Goal: Task Accomplishment & Management: Use online tool/utility

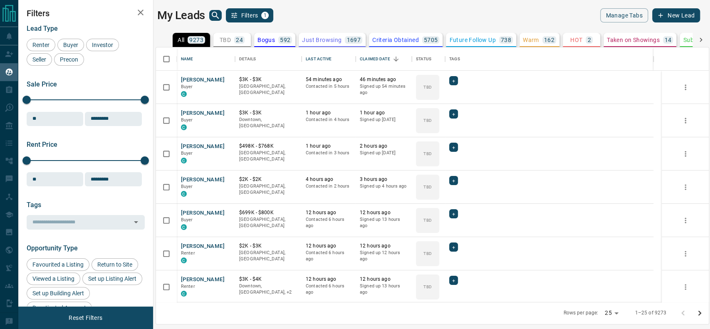
scroll to position [9, 9]
drag, startPoint x: 222, startPoint y: 53, endPoint x: 227, endPoint y: 42, distance: 12.5
click at [223, 52] on div "Name" at bounding box center [206, 58] width 50 height 23
click at [227, 42] on p "TBD" at bounding box center [225, 40] width 11 height 6
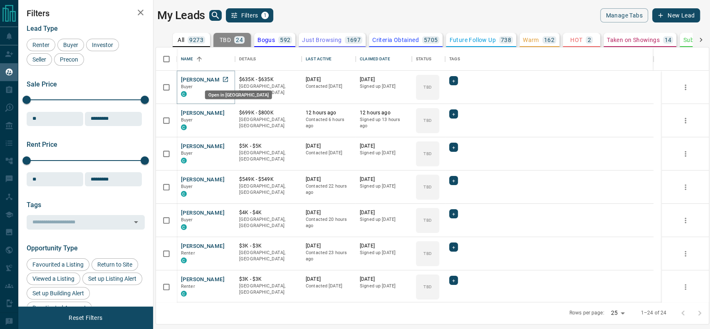
click at [223, 76] on icon "Open in New Tab" at bounding box center [225, 79] width 7 height 7
click at [227, 112] on icon "Open in New Tab" at bounding box center [225, 112] width 7 height 7
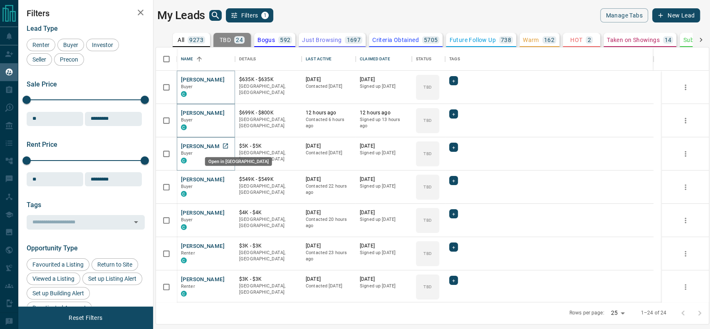
click at [220, 150] on link "Open in New Tab" at bounding box center [225, 146] width 11 height 11
click at [225, 180] on icon "Open in New Tab" at bounding box center [225, 179] width 7 height 7
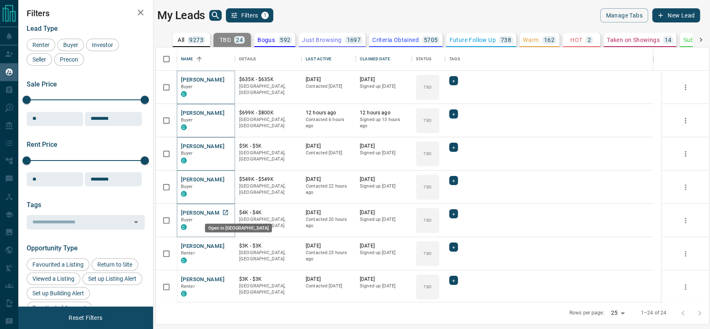
click at [225, 210] on icon "Open in New Tab" at bounding box center [225, 212] width 7 height 7
click at [224, 243] on icon "Open in New Tab" at bounding box center [225, 245] width 5 height 5
click at [222, 286] on div "Open in New Tab" at bounding box center [238, 291] width 69 height 15
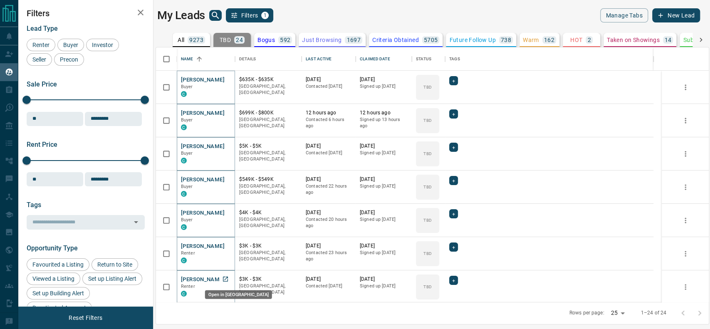
click at [224, 280] on icon "Open in New Tab" at bounding box center [225, 279] width 7 height 7
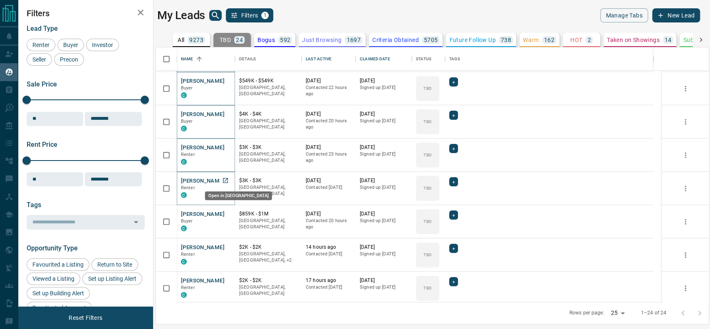
click at [226, 177] on icon "Open in New Tab" at bounding box center [225, 180] width 7 height 7
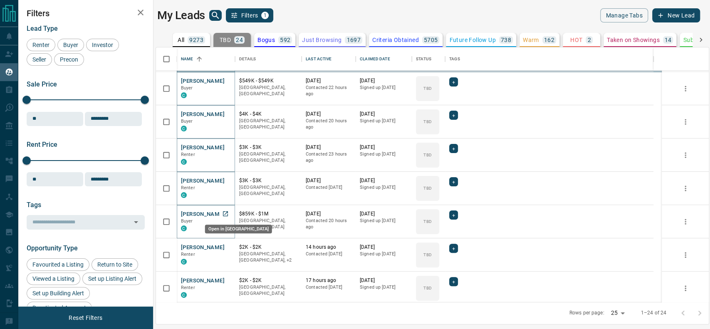
click at [229, 215] on link "Open in New Tab" at bounding box center [225, 213] width 11 height 11
click at [222, 248] on icon "Open in New Tab" at bounding box center [225, 247] width 7 height 7
click at [226, 81] on icon "Open in New Tab" at bounding box center [225, 80] width 7 height 7
click at [222, 114] on icon "Open in New Tab" at bounding box center [225, 114] width 7 height 7
click at [225, 142] on div "Clint Davis Renter C" at bounding box center [206, 154] width 58 height 33
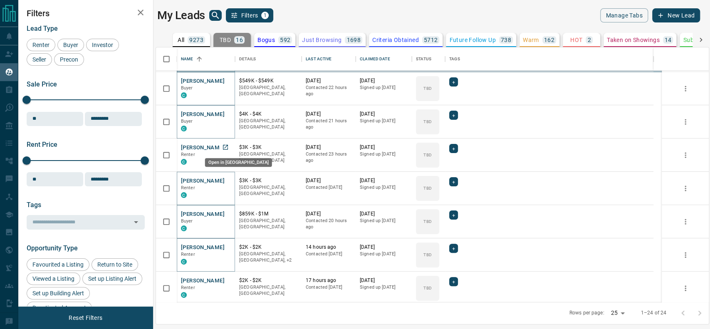
click at [225, 148] on icon "Open in New Tab" at bounding box center [225, 147] width 7 height 7
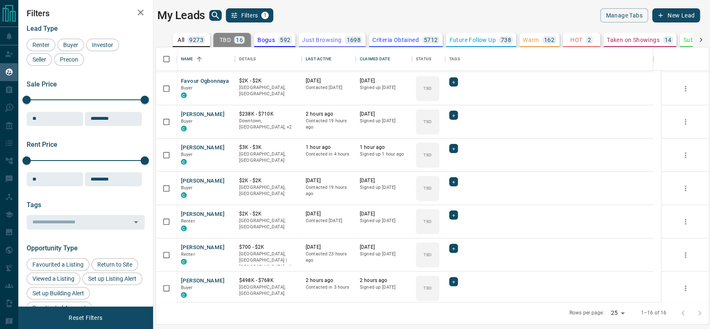
scroll to position [0, 0]
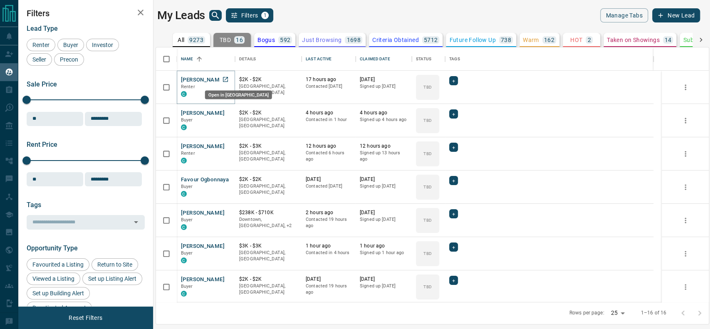
click at [227, 79] on icon "Open in New Tab" at bounding box center [225, 79] width 7 height 7
click at [232, 113] on div "Emad Wahba Buyer C" at bounding box center [206, 120] width 58 height 33
click at [229, 109] on link "Open in New Tab" at bounding box center [225, 112] width 11 height 11
click at [228, 79] on icon "Open in New Tab" at bounding box center [225, 79] width 7 height 7
click at [229, 110] on link "Open in New Tab" at bounding box center [225, 112] width 11 height 11
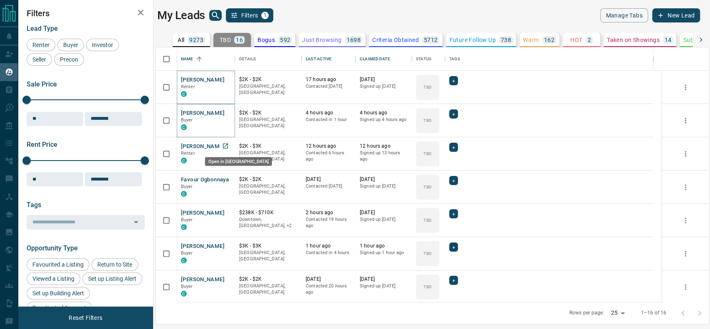
click at [229, 148] on link "Open in New Tab" at bounding box center [225, 146] width 11 height 11
click at [227, 180] on icon "Open in New Tab" at bounding box center [225, 179] width 5 height 5
click at [223, 212] on icon "Open in New Tab" at bounding box center [225, 212] width 5 height 5
click at [224, 217] on link "Open in New Tab" at bounding box center [225, 212] width 11 height 11
click at [225, 249] on link "Open in New Tab" at bounding box center [225, 245] width 11 height 11
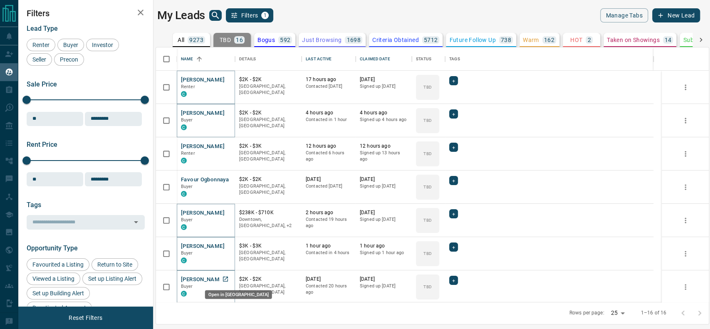
click at [226, 283] on link "Open in New Tab" at bounding box center [225, 279] width 11 height 11
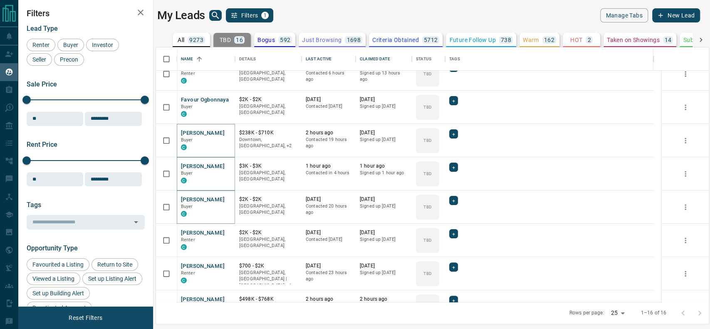
scroll to position [91, 0]
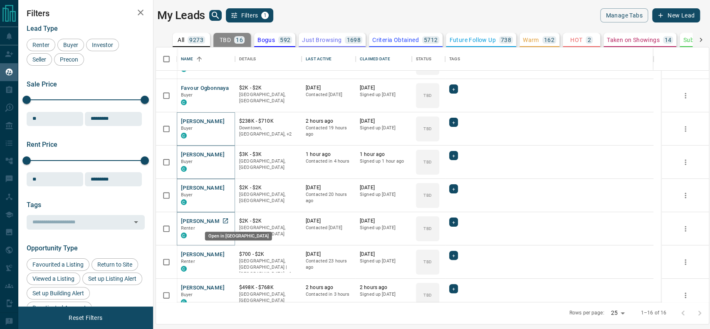
click at [222, 224] on link "Open in New Tab" at bounding box center [225, 220] width 11 height 11
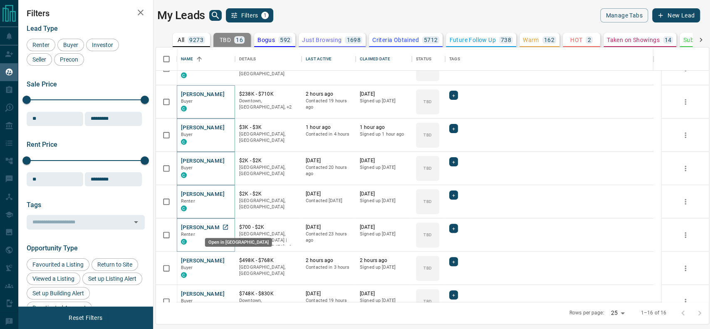
click at [228, 229] on icon "Open in New Tab" at bounding box center [225, 227] width 7 height 7
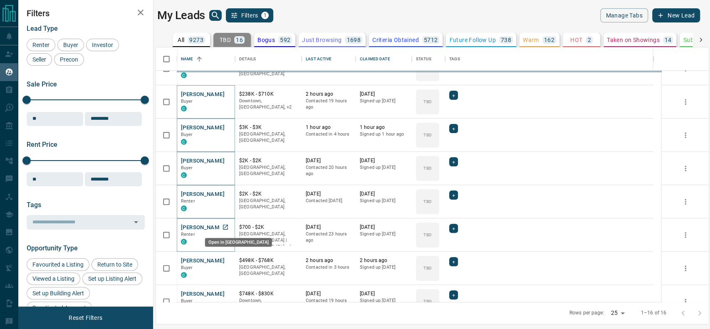
click at [226, 227] on icon "Open in New Tab" at bounding box center [225, 227] width 7 height 7
click at [227, 264] on link "Open in New Tab" at bounding box center [225, 260] width 11 height 11
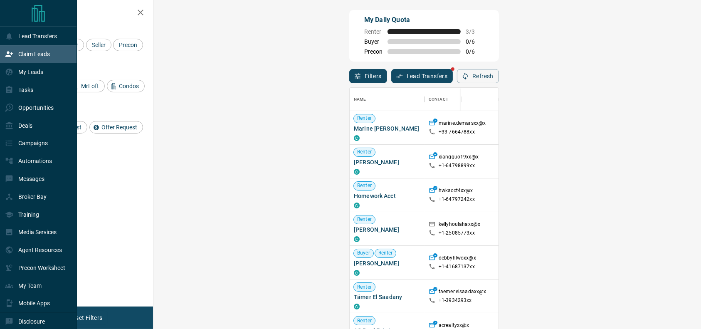
scroll to position [9, 8]
click at [352, 39] on div "My Daily Quota Renter 3 / 3 Buyer 0 / 6 Precon 0 / 6" at bounding box center [424, 36] width 150 height 52
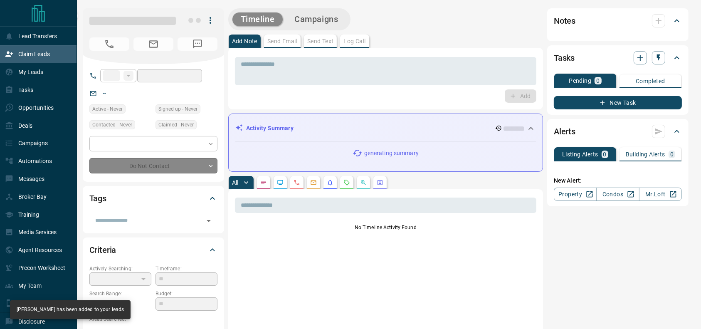
type input "**"
type input "**********"
type input "**"
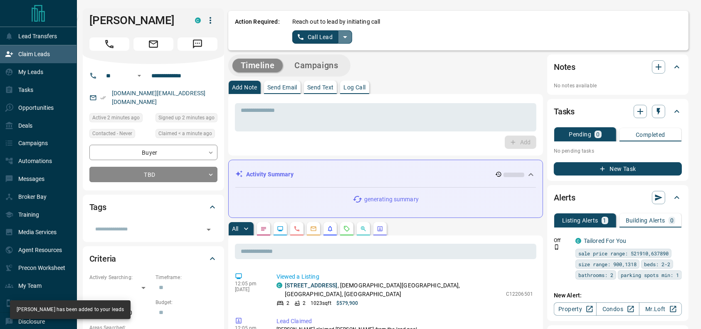
click at [340, 41] on icon "split button" at bounding box center [345, 37] width 10 height 10
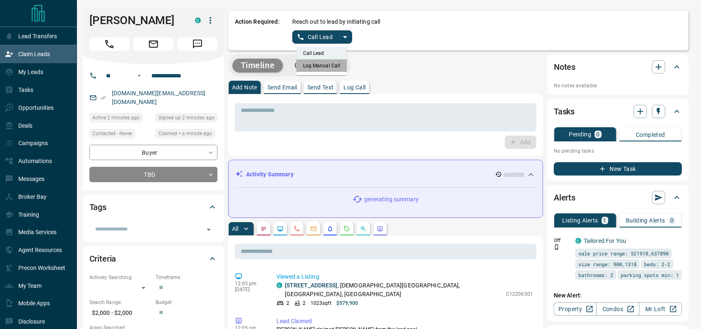
click at [323, 64] on li "Log Manual Call" at bounding box center [321, 65] width 51 height 12
click at [304, 36] on button "Log Manual Call" at bounding box center [319, 36] width 55 height 13
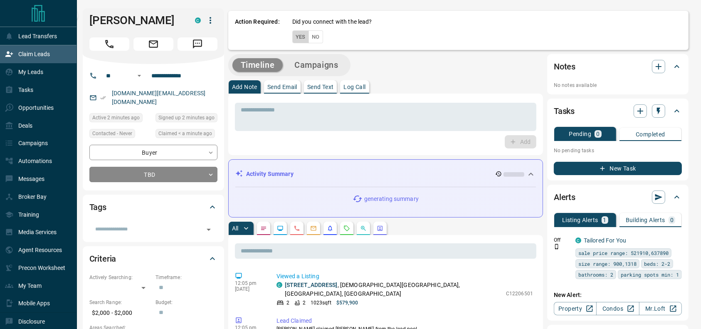
click at [292, 39] on button "Yes" at bounding box center [300, 36] width 17 height 13
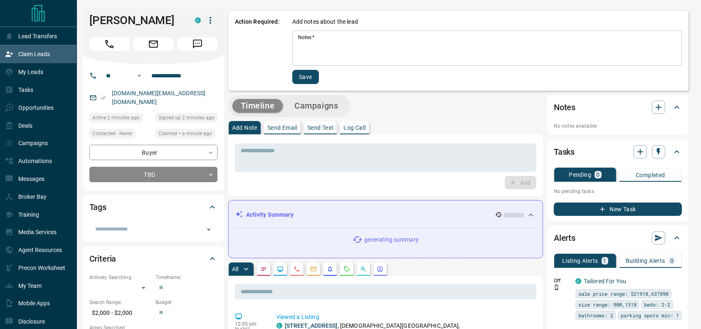
click at [307, 47] on textarea "Notes   *" at bounding box center [487, 48] width 378 height 28
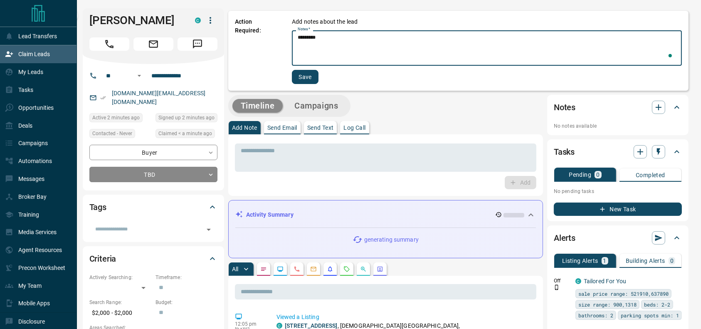
type textarea "*********"
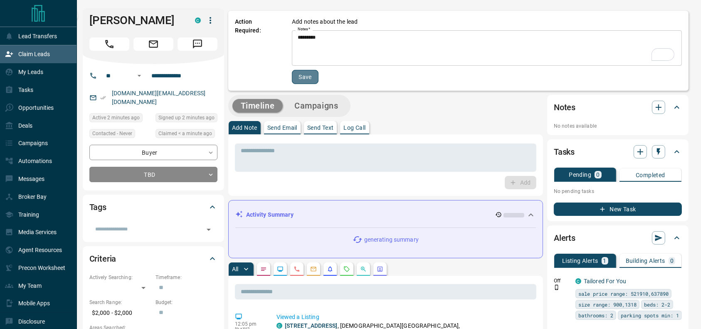
click at [297, 70] on button "Save" at bounding box center [305, 77] width 27 height 14
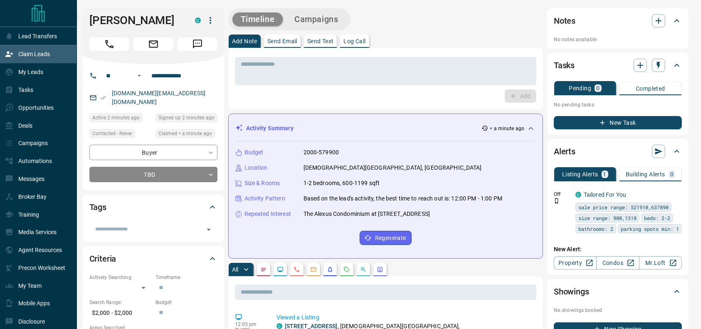
click at [422, 55] on div "* ​" at bounding box center [385, 69] width 301 height 31
click at [427, 41] on div "Add Note Send Email Send Text Log Call" at bounding box center [385, 41] width 315 height 13
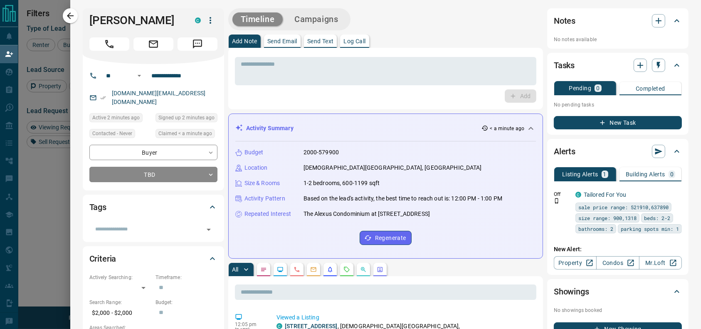
click at [70, 14] on icon "button" at bounding box center [70, 15] width 7 height 7
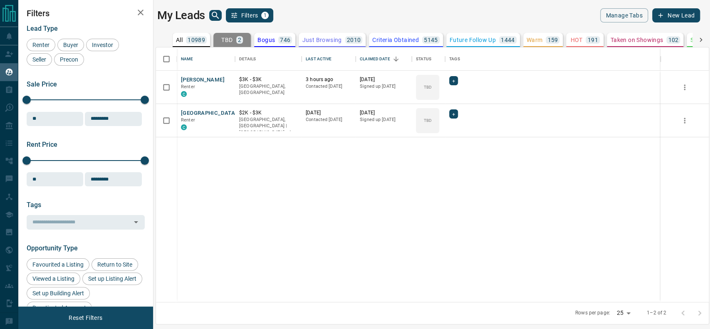
scroll to position [246, 544]
